Goal: Task Accomplishment & Management: Use online tool/utility

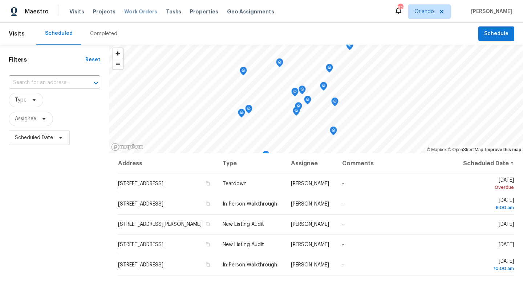
click at [134, 10] on span "Work Orders" at bounding box center [140, 11] width 33 height 7
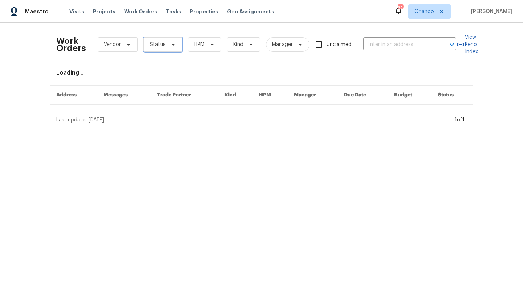
click at [171, 45] on icon at bounding box center [173, 45] width 6 height 6
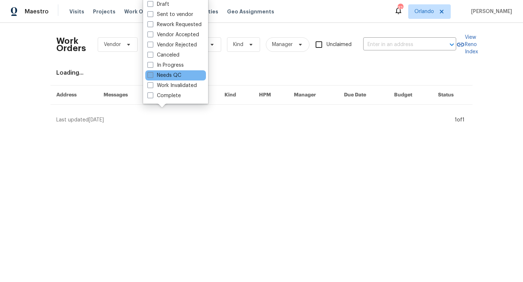
click at [153, 73] on label "Needs QC" at bounding box center [164, 75] width 34 height 7
click at [152, 73] on input "Needs QC" at bounding box center [149, 74] width 5 height 5
checkbox input "true"
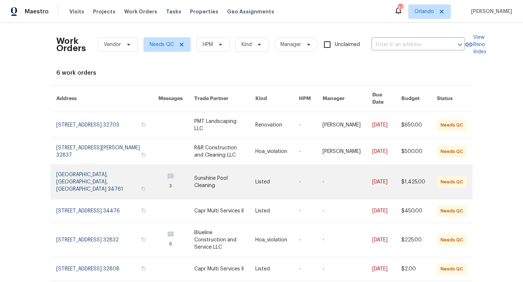
click at [324, 181] on link at bounding box center [347, 182] width 50 height 34
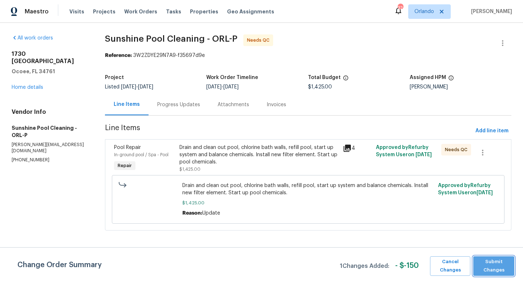
click at [491, 263] on span "Submit Changes" at bounding box center [494, 266] width 34 height 17
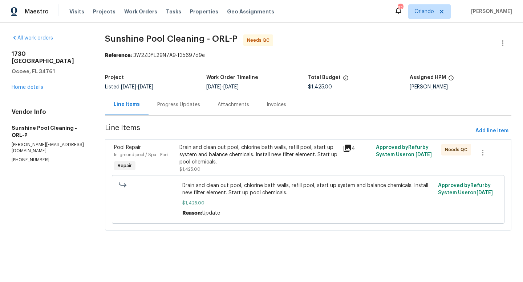
click at [260, 155] on div "Drain and clean out pool, chlorine bath walls, refill pool, start up system and…" at bounding box center [258, 155] width 159 height 22
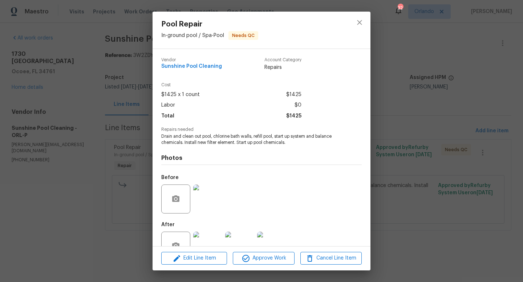
scroll to position [22, 0]
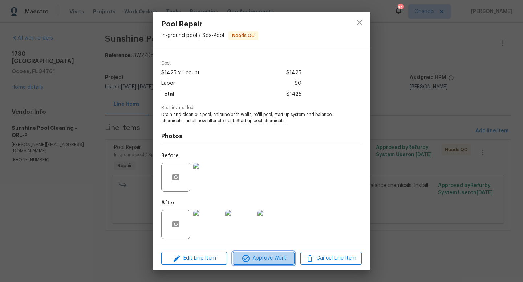
click at [268, 256] on span "Approve Work" at bounding box center [263, 258] width 57 height 9
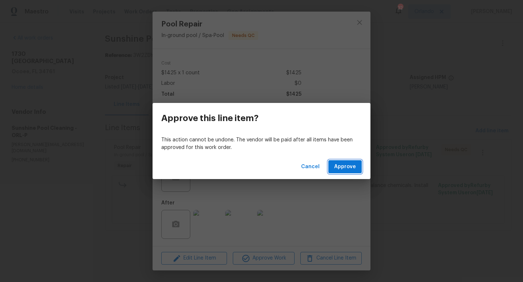
click at [347, 164] on span "Approve" at bounding box center [345, 167] width 22 height 9
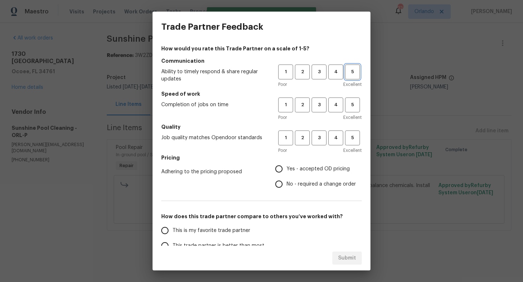
click at [352, 76] on span "5" at bounding box center [352, 72] width 13 height 8
click at [356, 113] on div "1 2 3 4 5 Poor Excellent" at bounding box center [319, 110] width 83 height 24
click at [354, 110] on button "5" at bounding box center [352, 105] width 15 height 15
click at [355, 136] on span "5" at bounding box center [352, 138] width 13 height 8
click at [278, 170] on input "Yes - accepted OD pricing" at bounding box center [278, 169] width 15 height 15
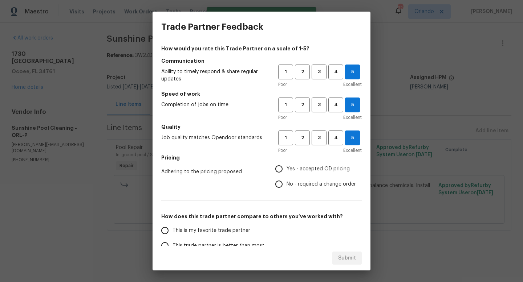
radio input "true"
click at [164, 231] on input "This is my favorite trade partner" at bounding box center [164, 230] width 15 height 15
click at [348, 258] on span "Submit" at bounding box center [347, 258] width 18 height 9
radio input "true"
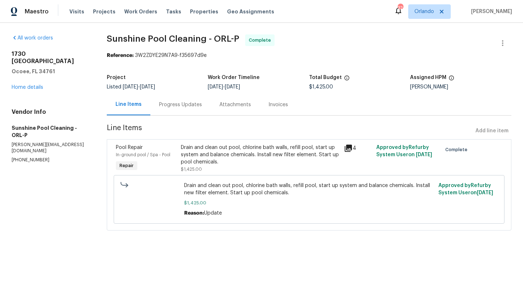
radio input "false"
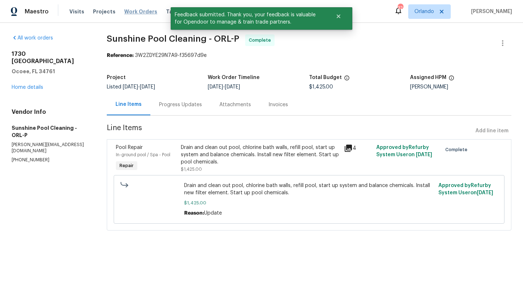
click at [139, 12] on span "Work Orders" at bounding box center [140, 11] width 33 height 7
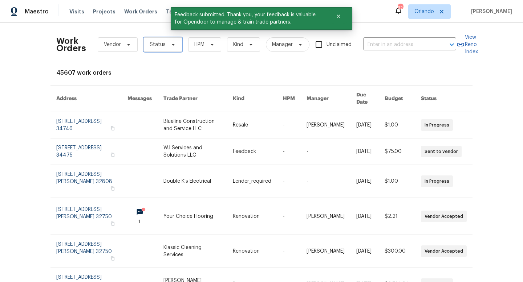
click at [171, 46] on icon at bounding box center [173, 45] width 6 height 6
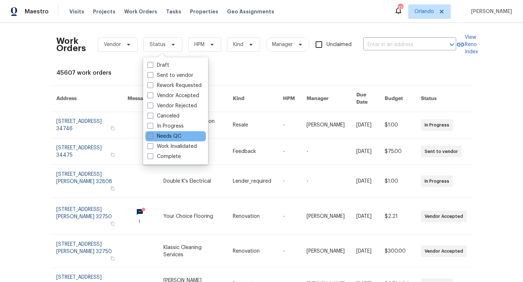
click at [151, 137] on span at bounding box center [150, 136] width 6 height 6
click at [151, 137] on input "Needs QC" at bounding box center [149, 135] width 5 height 5
checkbox input "true"
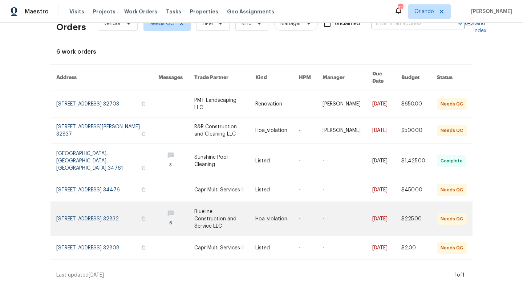
scroll to position [22, 0]
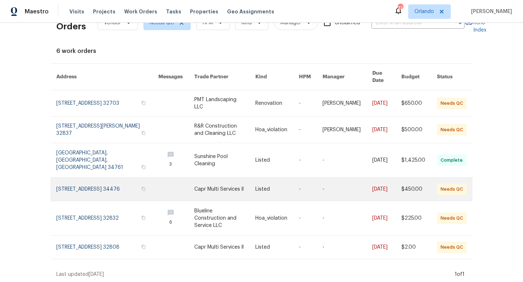
click at [209, 181] on link at bounding box center [224, 189] width 61 height 23
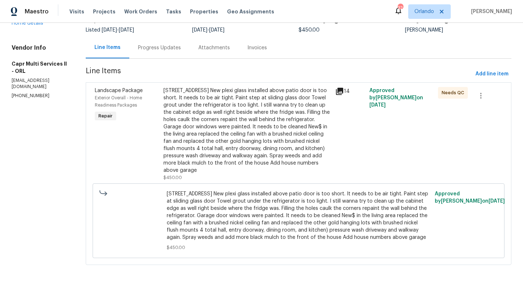
scroll to position [60, 0]
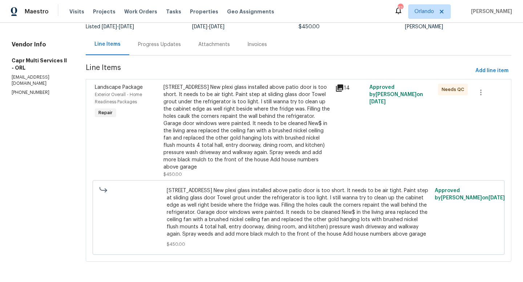
click at [336, 87] on icon at bounding box center [339, 88] width 7 height 7
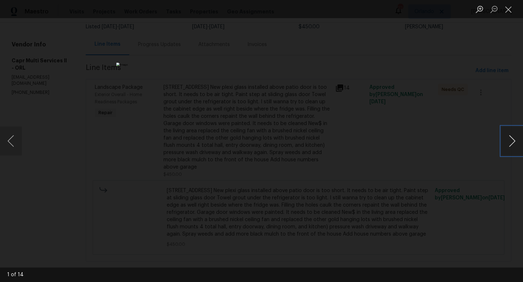
click at [514, 141] on button "Next image" at bounding box center [512, 141] width 22 height 29
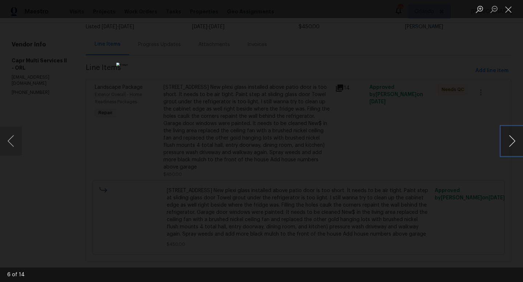
click at [514, 141] on button "Next image" at bounding box center [512, 141] width 22 height 29
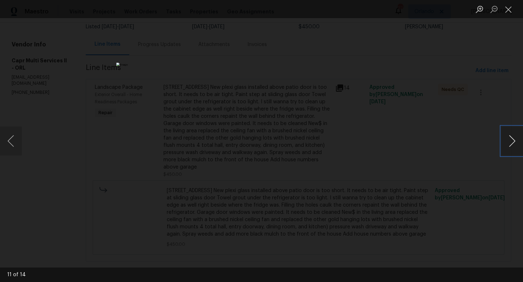
click at [514, 141] on button "Next image" at bounding box center [512, 141] width 22 height 29
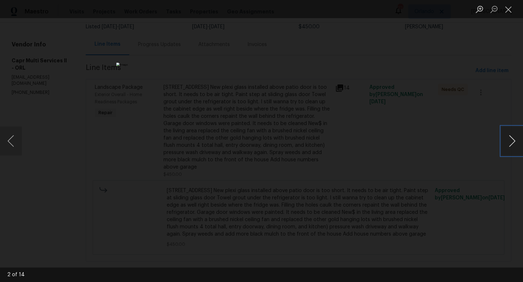
click at [514, 141] on button "Next image" at bounding box center [512, 141] width 22 height 29
click at [438, 132] on div "Lightbox" at bounding box center [261, 141] width 523 height 282
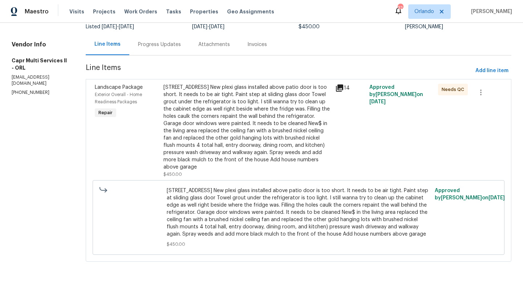
click at [273, 127] on div "10350 SW 62nd Terrace Rd, Ocala, FL 34476 New plexi glass installed above patio…" at bounding box center [246, 127] width 167 height 87
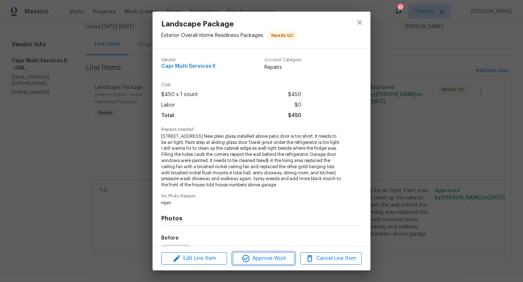
click at [266, 257] on span "Approve Work" at bounding box center [263, 258] width 57 height 9
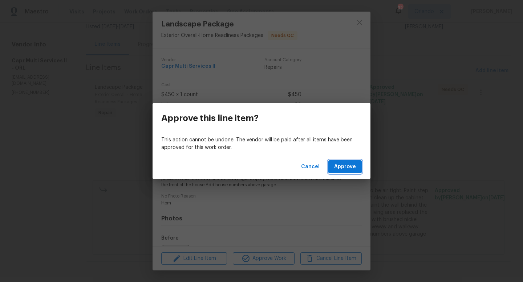
click at [347, 169] on span "Approve" at bounding box center [345, 167] width 22 height 9
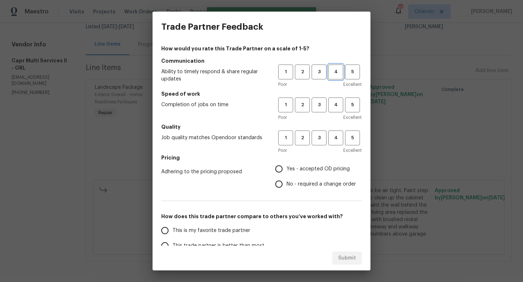
click at [337, 69] on span "4" at bounding box center [335, 72] width 13 height 8
click at [335, 104] on span "4" at bounding box center [335, 105] width 13 height 8
click at [338, 137] on span "4" at bounding box center [335, 138] width 13 height 8
click at [281, 169] on input "Yes - accepted OD pricing" at bounding box center [278, 169] width 15 height 15
radio input "true"
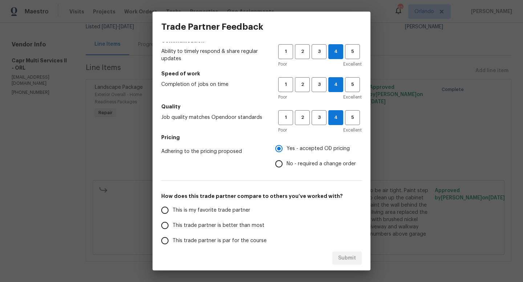
scroll to position [24, 0]
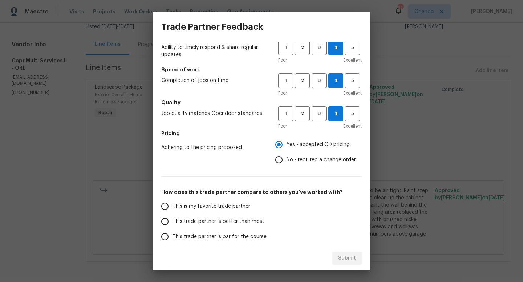
click at [167, 223] on input "This trade partner is better than most" at bounding box center [164, 221] width 15 height 15
click at [348, 256] on span "Submit" at bounding box center [347, 258] width 18 height 9
radio input "true"
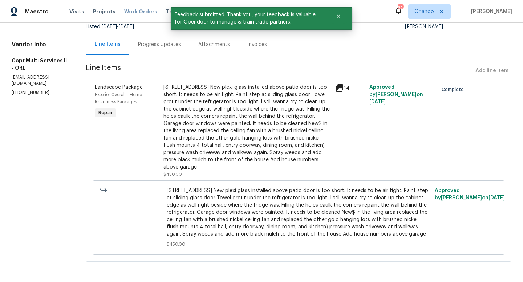
click at [139, 10] on span "Work Orders" at bounding box center [140, 11] width 33 height 7
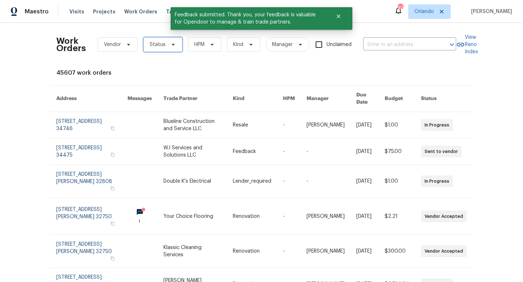
click at [176, 46] on span "Status" at bounding box center [162, 44] width 39 height 15
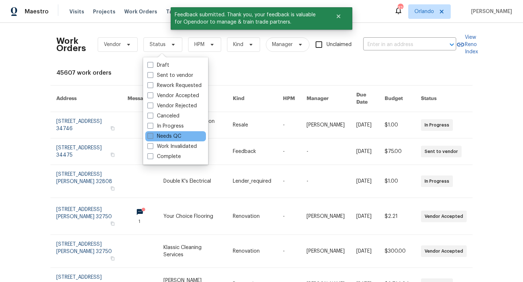
click at [150, 135] on span at bounding box center [150, 136] width 6 height 6
click at [150, 135] on input "Needs QC" at bounding box center [149, 135] width 5 height 5
checkbox input "true"
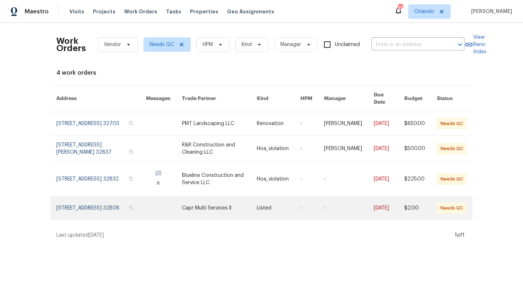
click at [204, 204] on link at bounding box center [219, 208] width 75 height 23
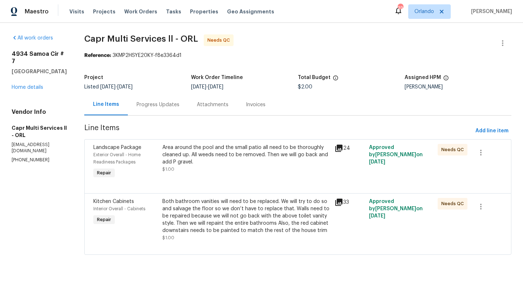
click at [146, 106] on div "Progress Updates" at bounding box center [157, 104] width 43 height 7
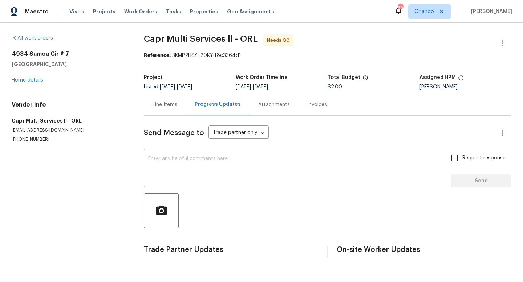
click at [162, 105] on div "Line Items" at bounding box center [164, 104] width 25 height 7
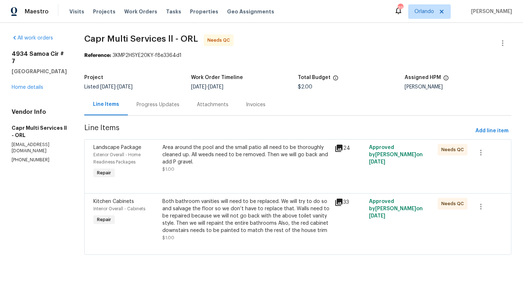
click at [344, 149] on div "24" at bounding box center [349, 148] width 30 height 9
click at [340, 150] on div "24" at bounding box center [349, 148] width 30 height 9
click at [337, 147] on icon at bounding box center [338, 148] width 7 height 7
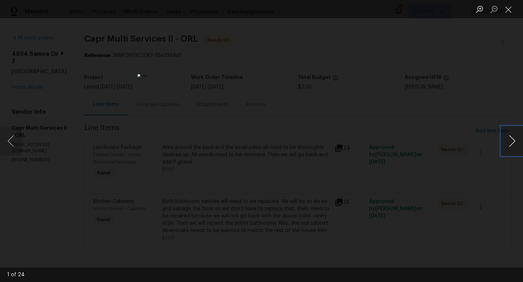
click at [512, 141] on button "Next image" at bounding box center [512, 141] width 22 height 29
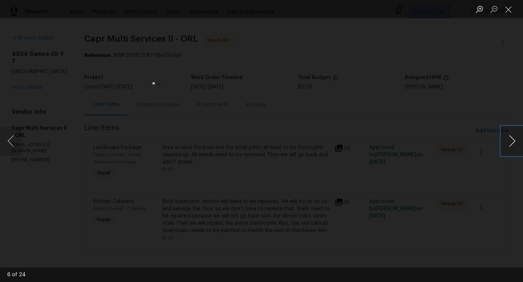
click at [512, 141] on button "Next image" at bounding box center [512, 141] width 22 height 29
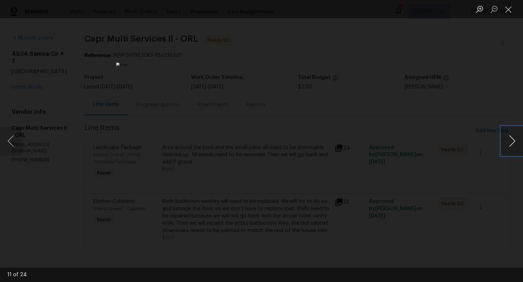
click at [512, 141] on button "Next image" at bounding box center [512, 141] width 22 height 29
click at [512, 142] on button "Next image" at bounding box center [512, 141] width 22 height 29
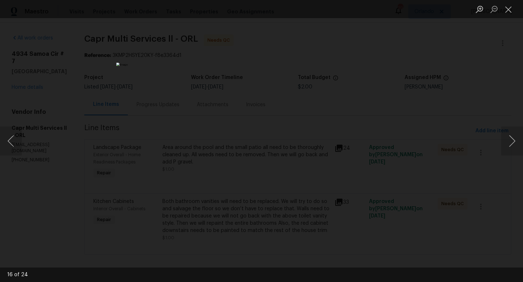
click at [460, 101] on div "Lightbox" at bounding box center [261, 141] width 523 height 282
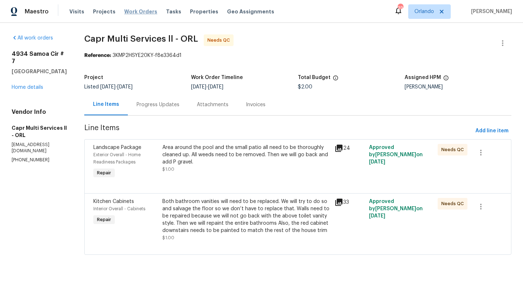
click at [133, 12] on span "Work Orders" at bounding box center [140, 11] width 33 height 7
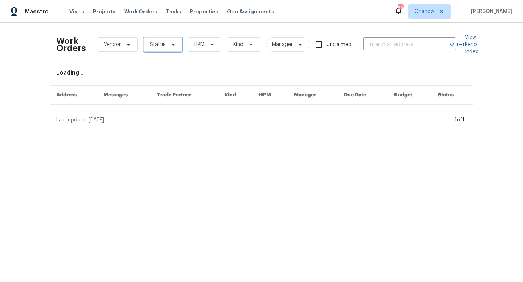
click at [170, 45] on icon at bounding box center [173, 45] width 6 height 6
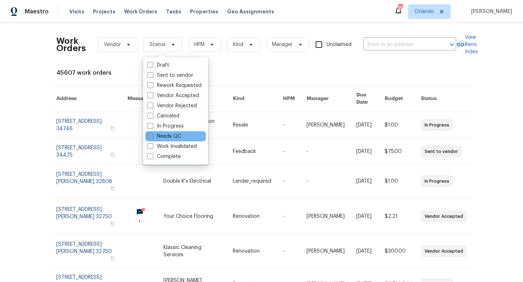
click at [151, 138] on span at bounding box center [150, 136] width 6 height 6
click at [151, 138] on input "Needs QC" at bounding box center [149, 135] width 5 height 5
checkbox input "true"
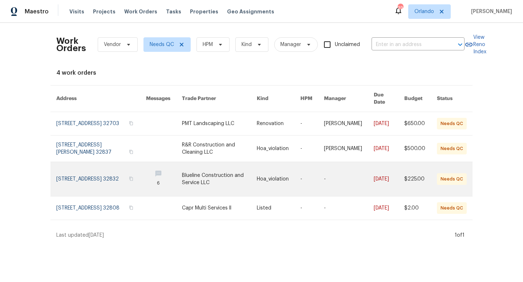
click at [213, 180] on link at bounding box center [219, 179] width 75 height 34
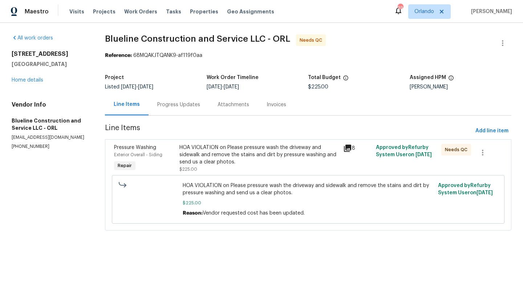
click at [180, 107] on div "Progress Updates" at bounding box center [178, 104] width 43 height 7
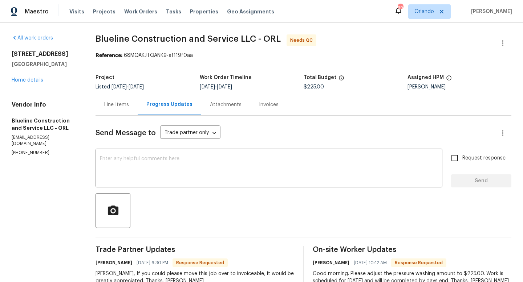
click at [123, 105] on div "Line Items" at bounding box center [116, 104] width 25 height 7
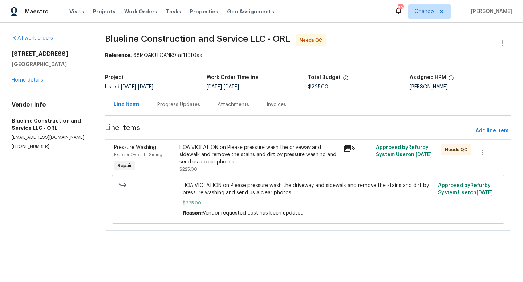
click at [269, 152] on div "HOA VIOLATION on Please pressure wash the driveway and sidewalk and remove the …" at bounding box center [258, 155] width 159 height 22
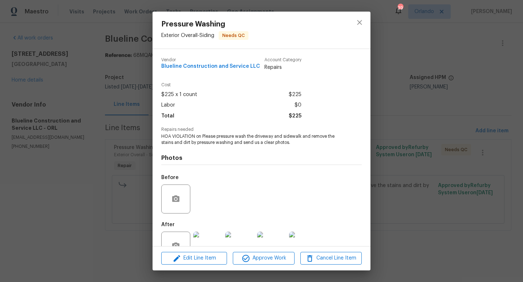
scroll to position [22, 0]
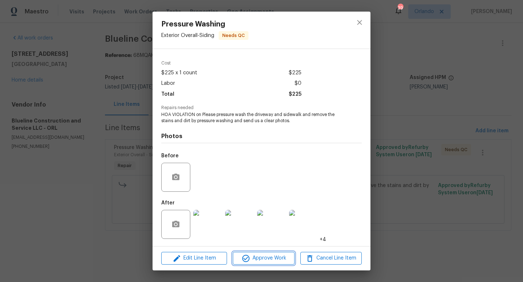
click at [262, 262] on span "Approve Work" at bounding box center [263, 258] width 57 height 9
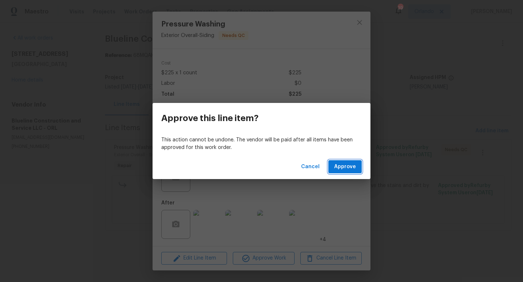
click at [343, 167] on span "Approve" at bounding box center [345, 167] width 22 height 9
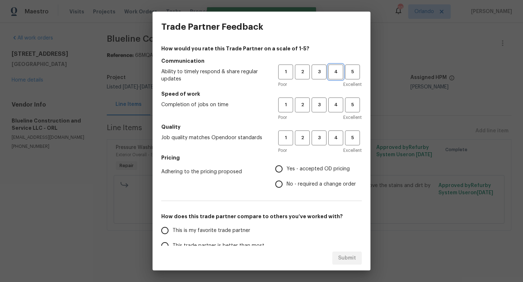
click at [339, 72] on span "4" at bounding box center [335, 72] width 13 height 8
click at [335, 105] on span "4" at bounding box center [335, 105] width 13 height 8
click at [336, 134] on span "4" at bounding box center [335, 138] width 13 height 8
click at [280, 168] on input "Yes - accepted OD pricing" at bounding box center [278, 169] width 15 height 15
radio input "true"
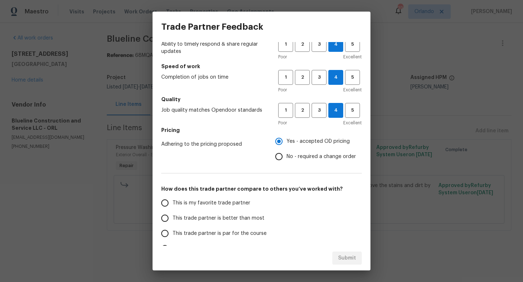
scroll to position [29, 0]
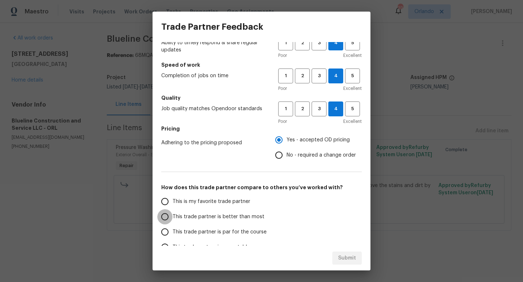
click at [167, 217] on input "This trade partner is better than most" at bounding box center [164, 216] width 15 height 15
click at [350, 257] on span "Submit" at bounding box center [347, 258] width 18 height 9
radio input "true"
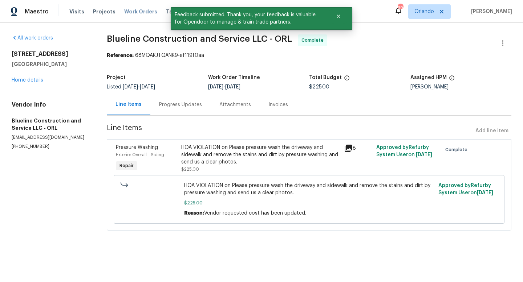
click at [137, 15] on span "Work Orders" at bounding box center [140, 11] width 33 height 7
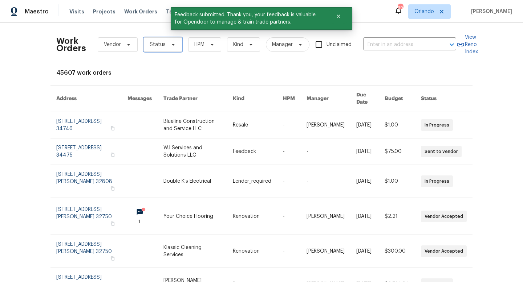
click at [170, 46] on icon at bounding box center [173, 45] width 6 height 6
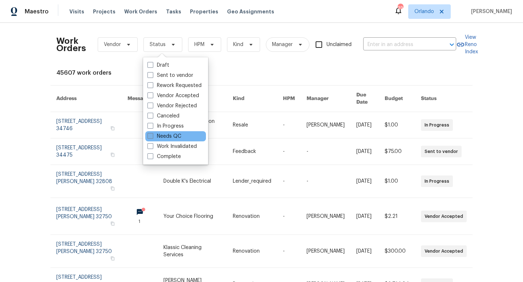
click at [148, 137] on span at bounding box center [150, 136] width 6 height 6
click at [148, 137] on input "Needs QC" at bounding box center [149, 135] width 5 height 5
checkbox input "true"
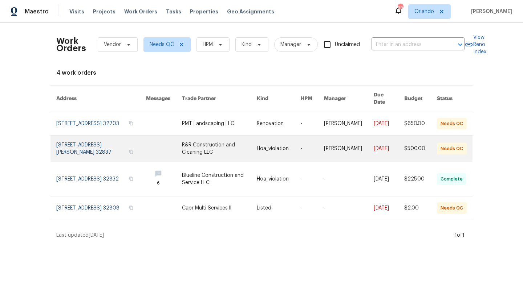
click at [203, 141] on link at bounding box center [219, 149] width 75 height 26
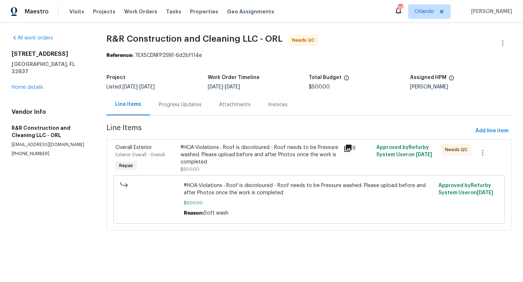
click at [348, 148] on icon at bounding box center [347, 148] width 7 height 7
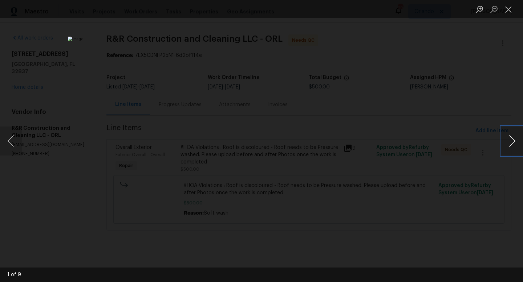
click at [510, 142] on button "Next image" at bounding box center [512, 141] width 22 height 29
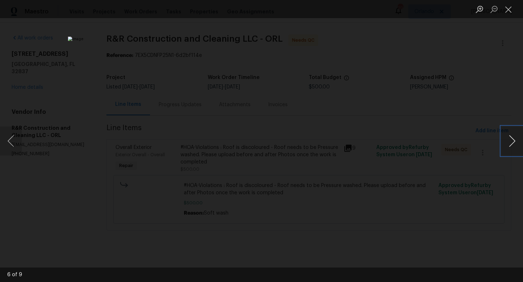
click at [510, 142] on button "Next image" at bounding box center [512, 141] width 22 height 29
click at [494, 76] on div "Lightbox" at bounding box center [261, 141] width 523 height 282
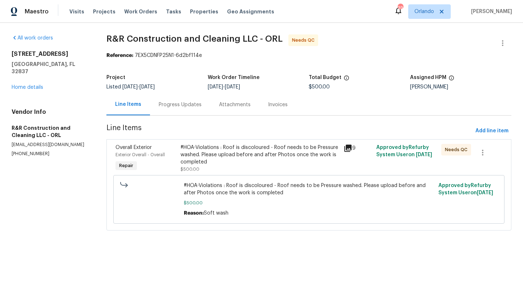
click at [302, 151] on div "#HOA-Violations : Roof is discoloured - Roof needs to be Pressure washed. Pleas…" at bounding box center [259, 155] width 159 height 22
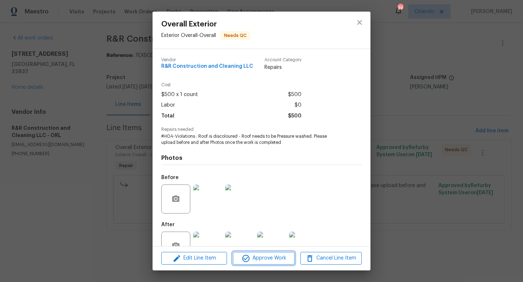
click at [267, 260] on span "Approve Work" at bounding box center [263, 258] width 57 height 9
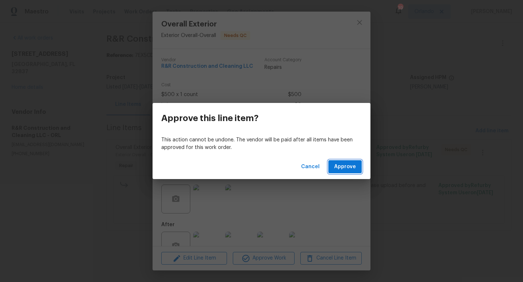
click at [349, 167] on span "Approve" at bounding box center [345, 167] width 22 height 9
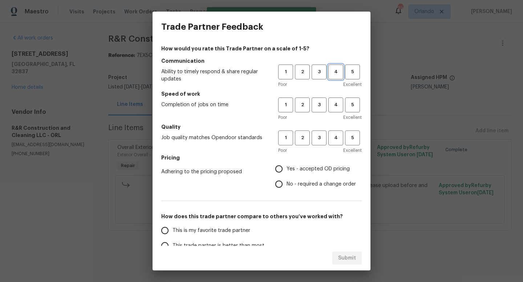
click at [336, 68] on span "4" at bounding box center [335, 72] width 13 height 8
click at [335, 105] on span "4" at bounding box center [335, 105] width 13 height 8
click at [336, 135] on span "4" at bounding box center [335, 138] width 13 height 8
click at [282, 168] on input "Yes - accepted OD pricing" at bounding box center [278, 169] width 15 height 15
radio input "true"
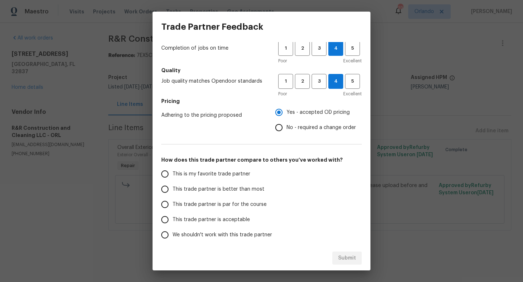
scroll to position [77, 0]
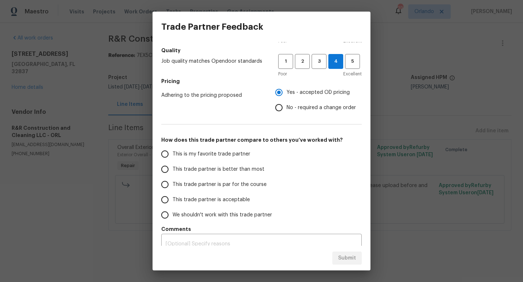
click at [164, 169] on input "This trade partner is better than most" at bounding box center [164, 169] width 15 height 15
click at [351, 258] on span "Submit" at bounding box center [347, 258] width 18 height 9
radio input "true"
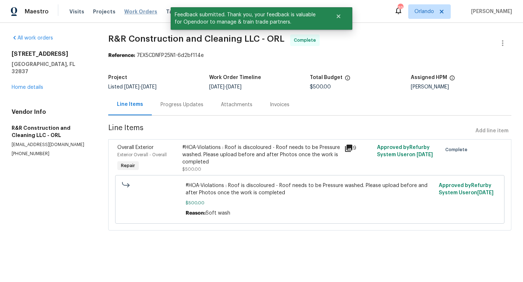
click at [132, 9] on span "Work Orders" at bounding box center [140, 11] width 33 height 7
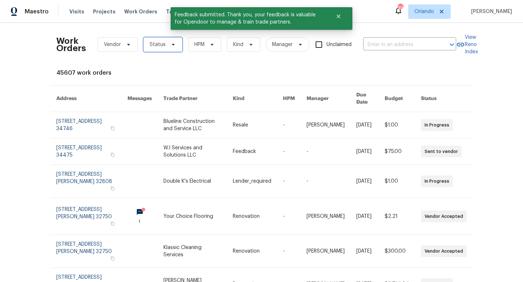
click at [174, 43] on icon at bounding box center [173, 45] width 6 height 6
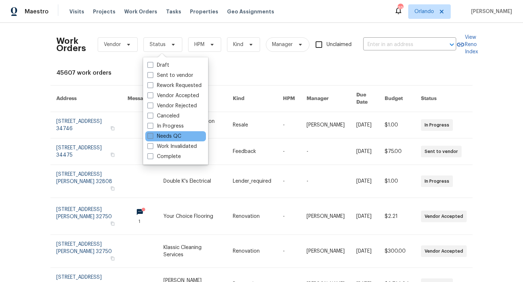
click at [148, 137] on span at bounding box center [150, 136] width 6 height 6
click at [148, 137] on input "Needs QC" at bounding box center [149, 135] width 5 height 5
checkbox input "true"
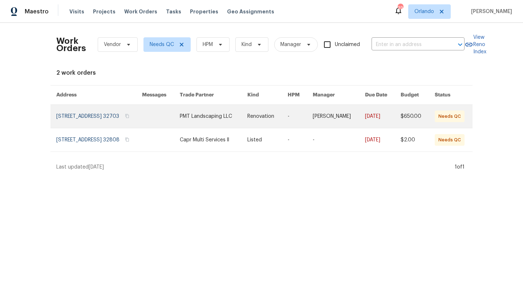
click at [266, 116] on link at bounding box center [267, 116] width 41 height 23
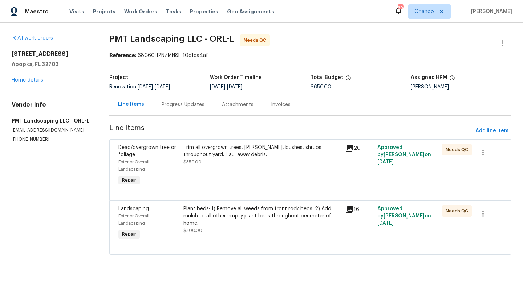
click at [181, 106] on div "Progress Updates" at bounding box center [183, 104] width 43 height 7
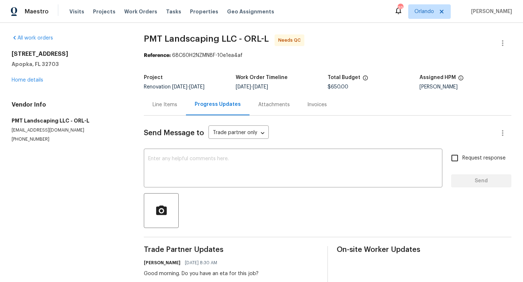
click at [166, 106] on div "Line Items" at bounding box center [164, 104] width 25 height 7
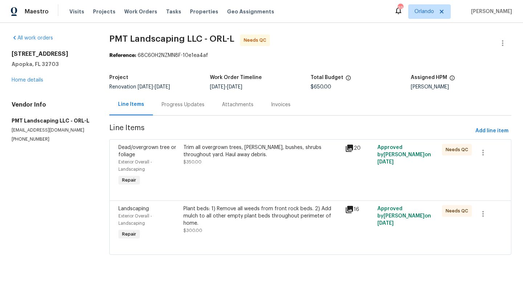
click at [234, 151] on div "Trim all overgrown trees, hedges, bushes, shrubs throughout yard. Haul away deb…" at bounding box center [261, 151] width 157 height 15
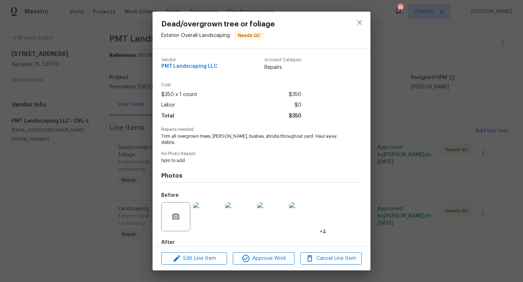
scroll to position [34, 0]
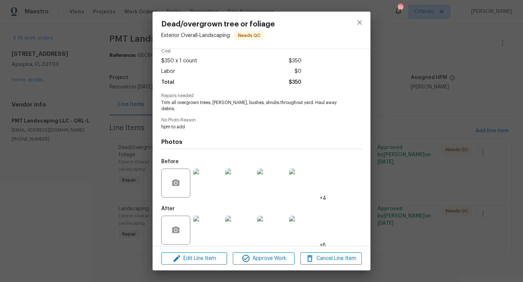
click at [214, 225] on img at bounding box center [207, 230] width 29 height 29
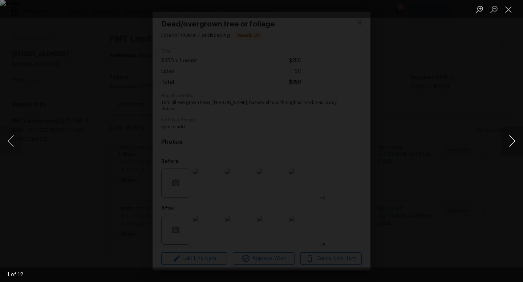
click at [513, 141] on button "Next image" at bounding box center [512, 141] width 22 height 29
click at [485, 121] on div "Lightbox" at bounding box center [261, 141] width 523 height 282
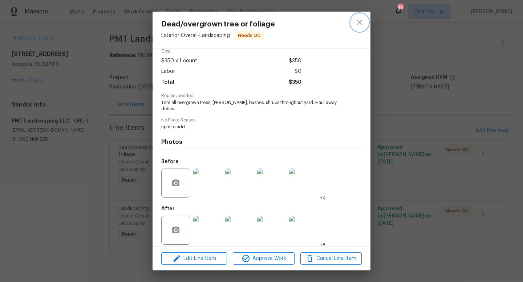
click at [360, 23] on icon "close" at bounding box center [359, 22] width 9 height 9
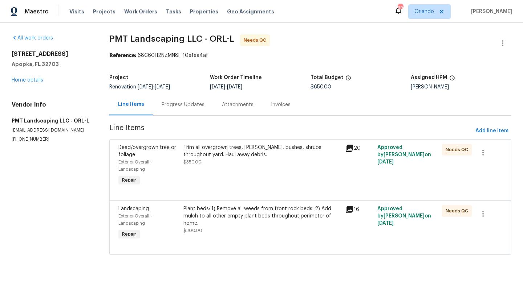
click at [351, 150] on icon at bounding box center [349, 148] width 7 height 7
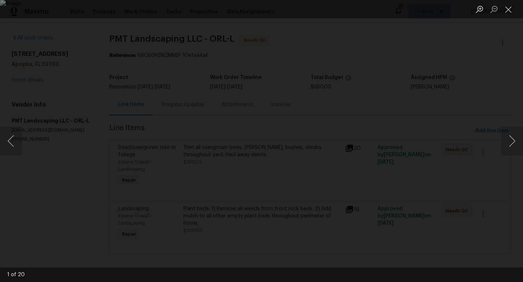
click at [517, 116] on div "Lightbox" at bounding box center [261, 141] width 523 height 282
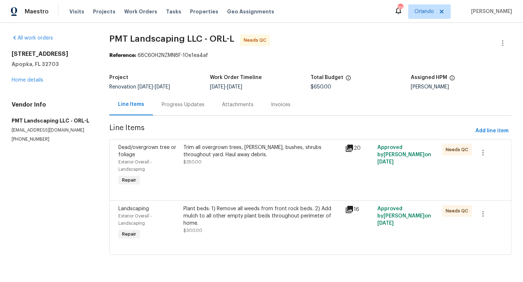
click at [214, 157] on div "Trim all overgrown trees, hedges, bushes, shrubs throughout yard. Haul away deb…" at bounding box center [261, 151] width 157 height 15
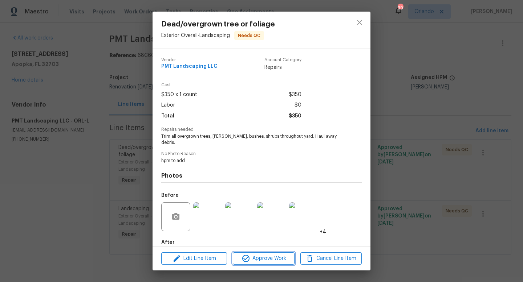
click at [266, 261] on span "Approve Work" at bounding box center [263, 258] width 57 height 9
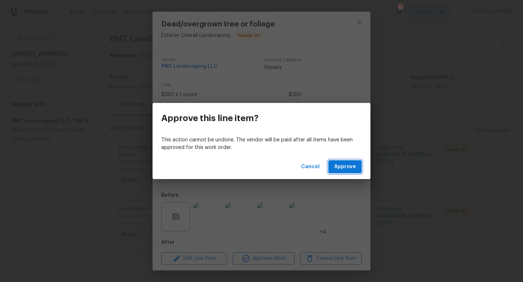
click at [348, 170] on span "Approve" at bounding box center [345, 167] width 22 height 9
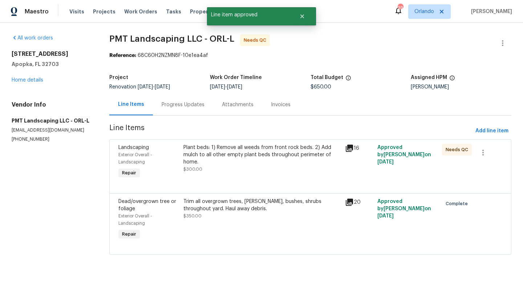
click at [257, 203] on div "Trim all overgrown trees, hedges, bushes, shrubs throughout yard. Haul away deb…" at bounding box center [261, 205] width 157 height 15
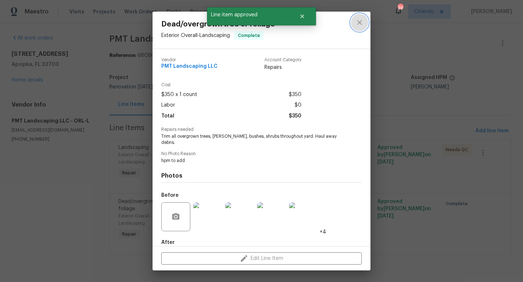
click at [360, 23] on icon "close" at bounding box center [359, 22] width 5 height 5
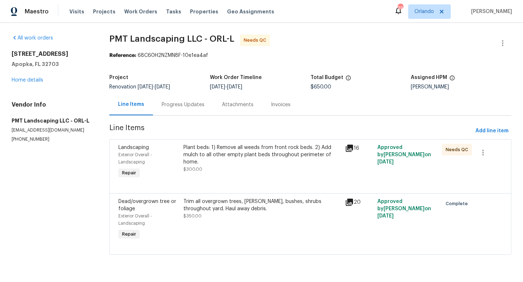
click at [260, 147] on div "Plant beds: 1) Remove all weeds from front rock beds. 2) Add mulch to all other…" at bounding box center [261, 155] width 157 height 22
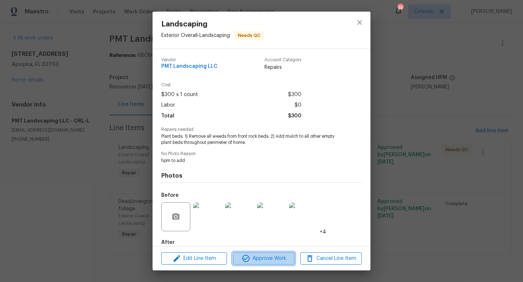
click at [257, 255] on span "Approve Work" at bounding box center [263, 258] width 57 height 9
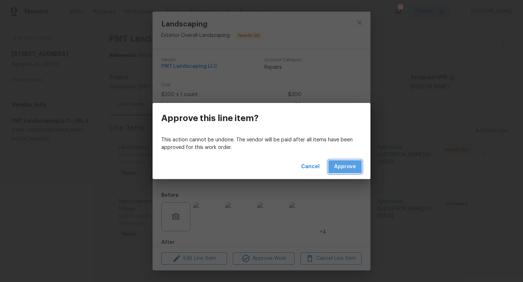
click at [342, 166] on span "Approve" at bounding box center [345, 167] width 22 height 9
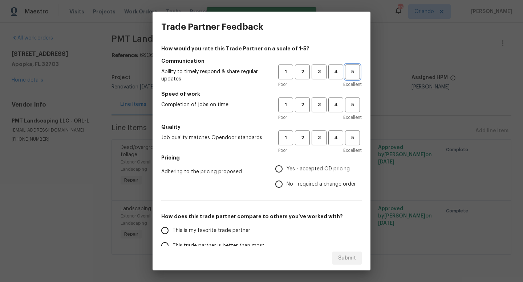
click at [351, 74] on span "5" at bounding box center [352, 72] width 13 height 8
click at [353, 101] on button "5" at bounding box center [352, 105] width 15 height 15
click at [353, 131] on button "5" at bounding box center [352, 138] width 15 height 15
click at [281, 169] on input "Yes - accepted OD pricing" at bounding box center [278, 169] width 15 height 15
radio input "true"
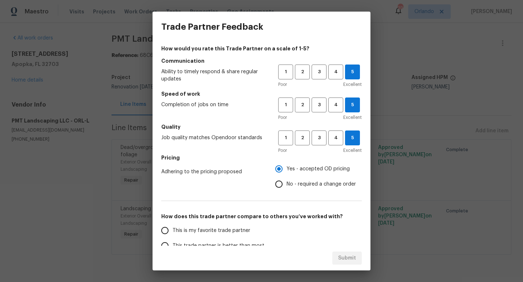
click at [163, 241] on input "This trade partner is better than most" at bounding box center [164, 245] width 15 height 15
click at [336, 256] on button "Submit" at bounding box center [346, 258] width 29 height 13
radio input "true"
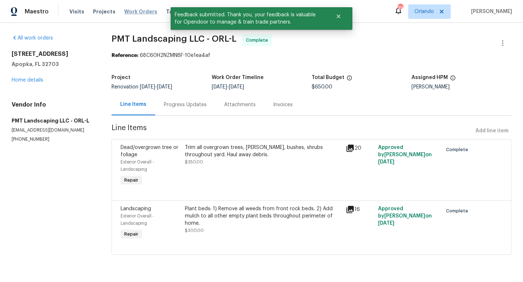
click at [137, 11] on span "Work Orders" at bounding box center [140, 11] width 33 height 7
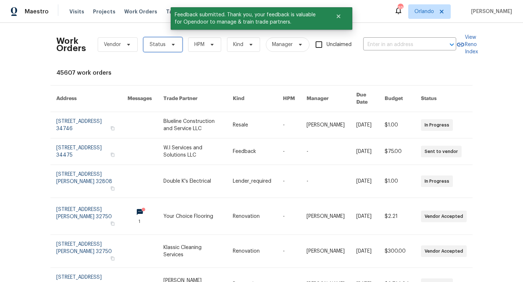
click at [170, 48] on span "Status" at bounding box center [162, 44] width 39 height 15
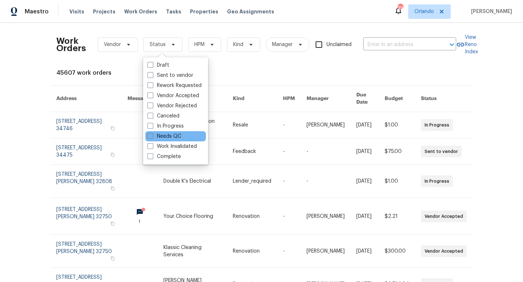
click at [166, 135] on label "Needs QC" at bounding box center [164, 136] width 34 height 7
click at [152, 135] on input "Needs QC" at bounding box center [149, 135] width 5 height 5
checkbox input "true"
